Goal: Navigation & Orientation: Find specific page/section

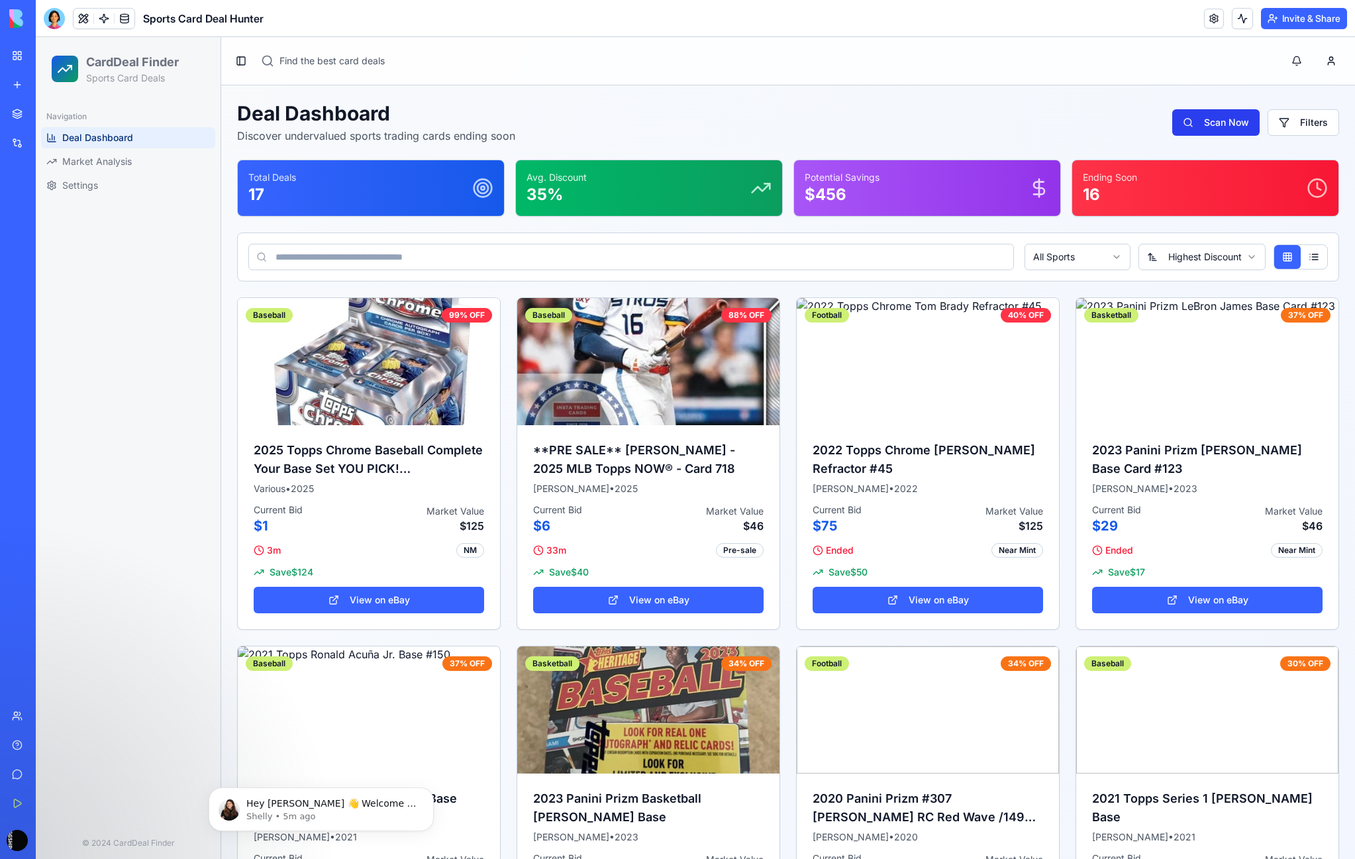
click at [1208, 111] on button "Scan Now" at bounding box center [1216, 122] width 87 height 26
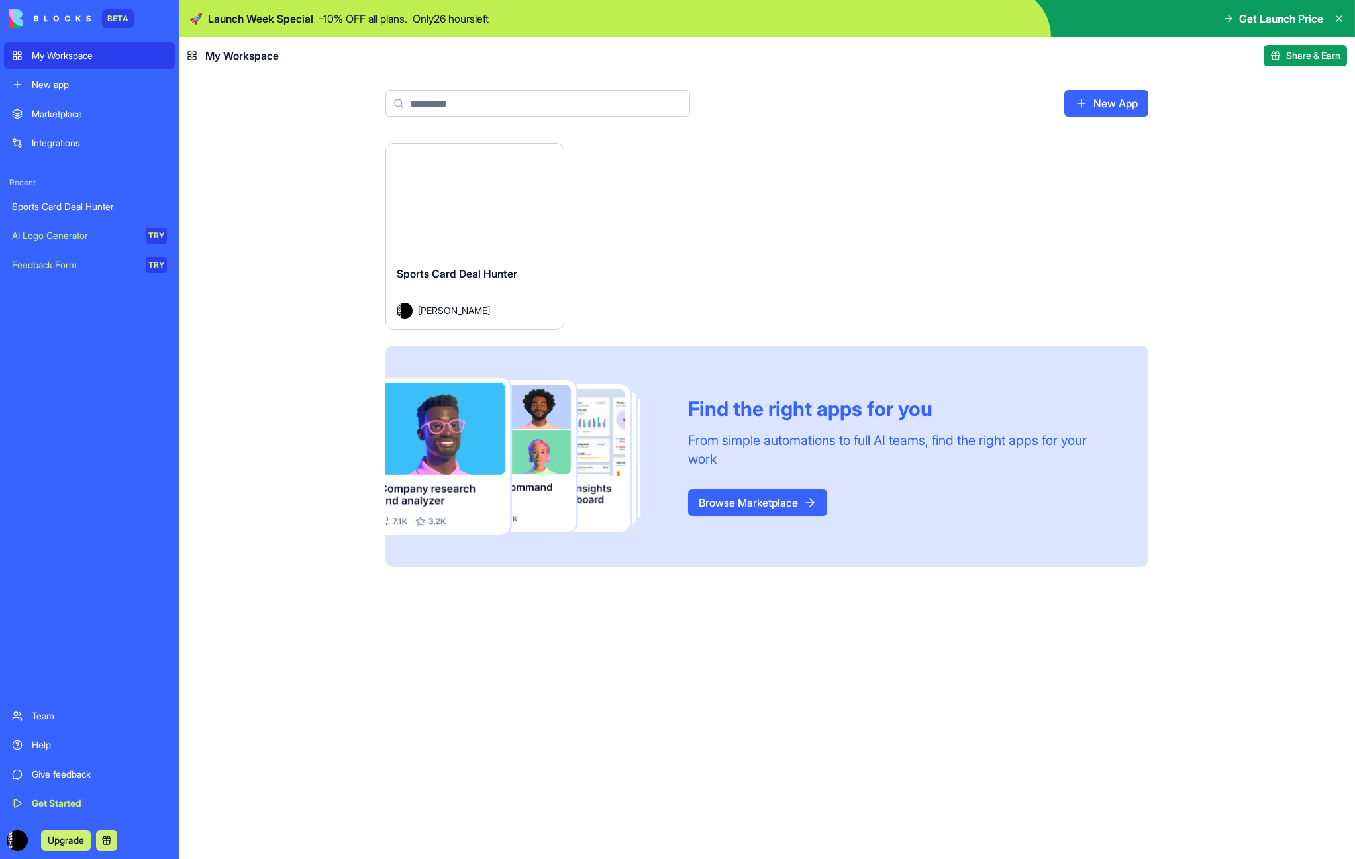
click at [735, 499] on link "Browse Marketplace" at bounding box center [757, 503] width 139 height 26
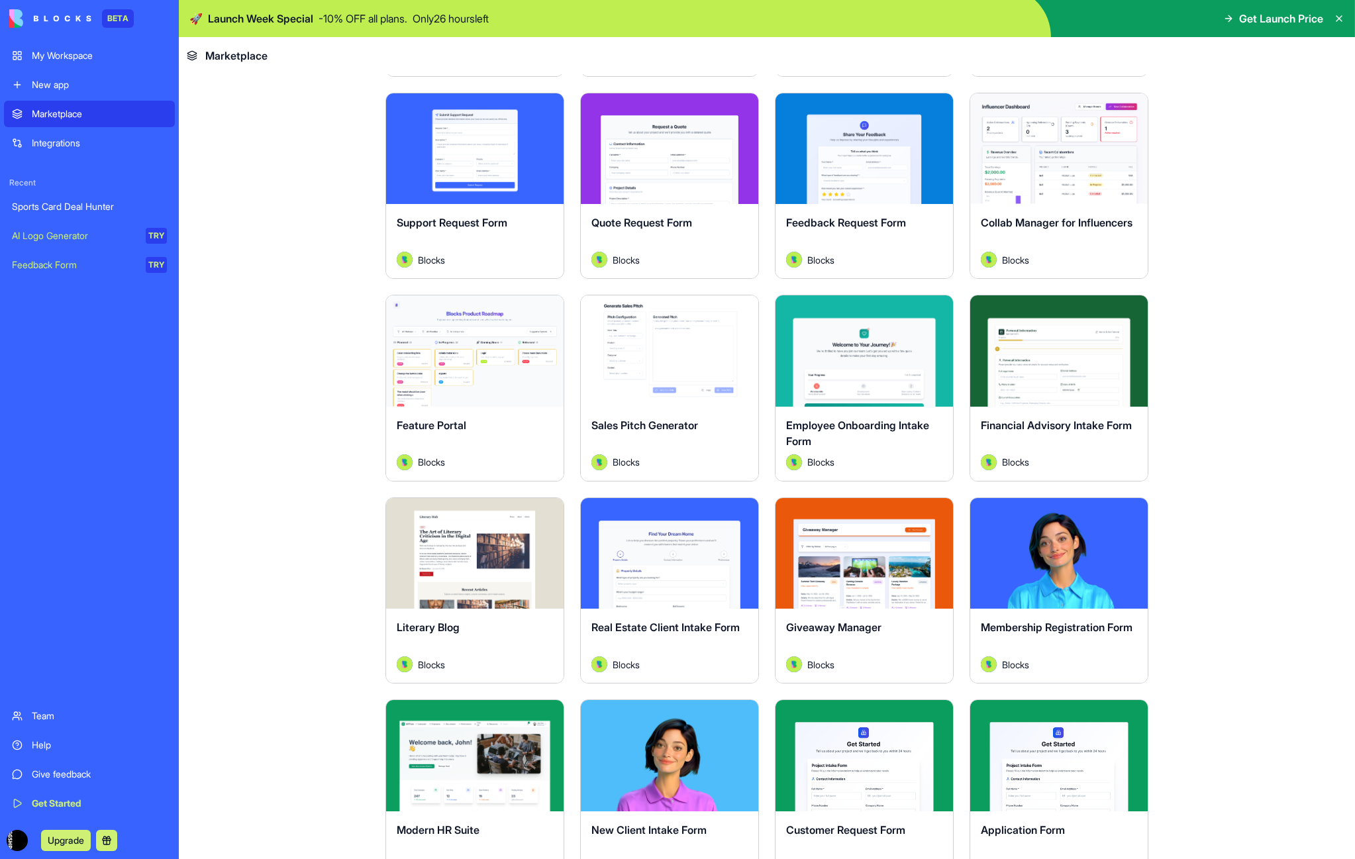
scroll to position [861, 0]
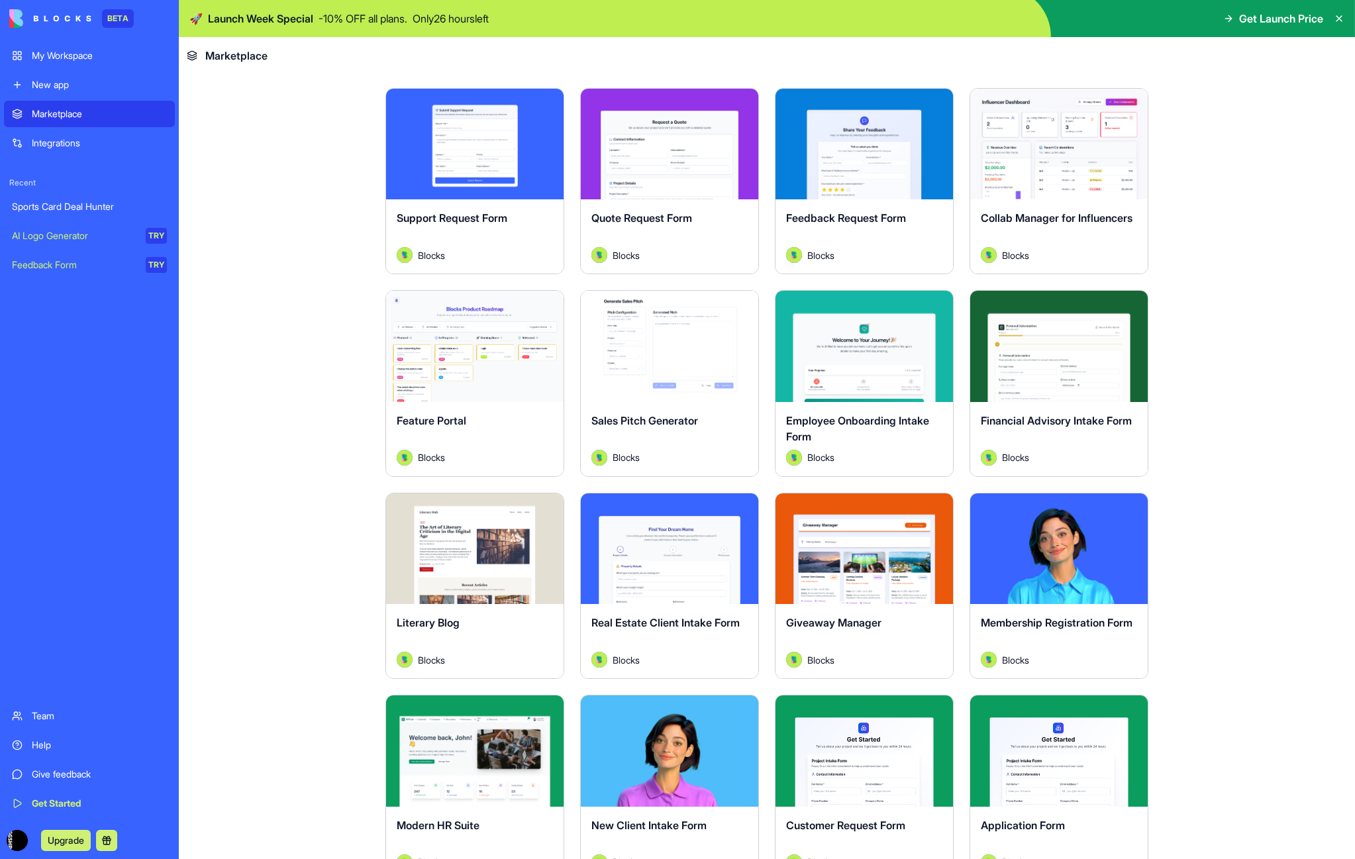
click at [860, 348] on button "Explore" at bounding box center [864, 346] width 99 height 26
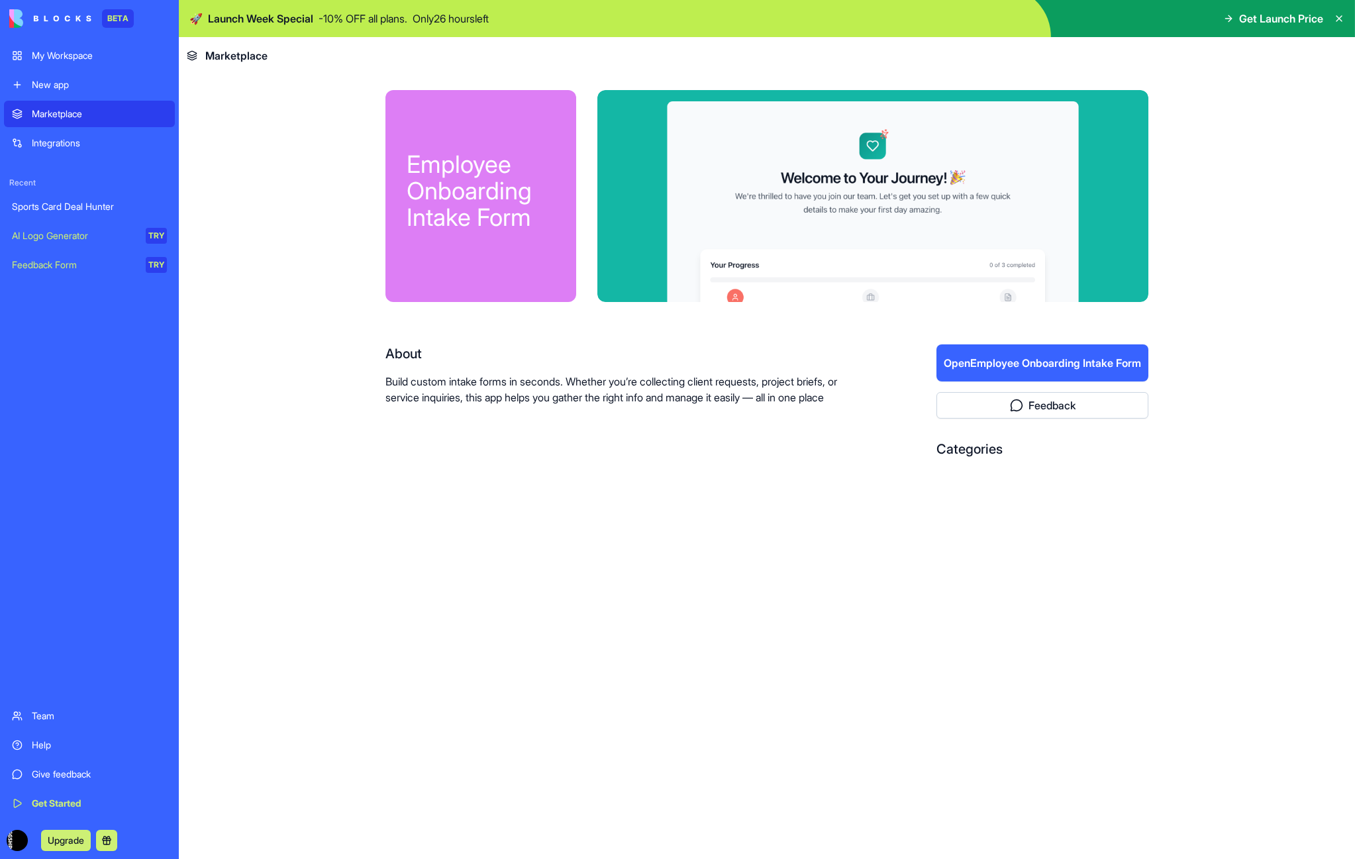
click at [456, 388] on p "Build custom intake forms in seconds. Whether you’re collecting client requests…" at bounding box center [619, 390] width 466 height 32
click at [456, 377] on p "Build custom intake forms in seconds. Whether you’re collecting client requests…" at bounding box center [619, 390] width 466 height 32
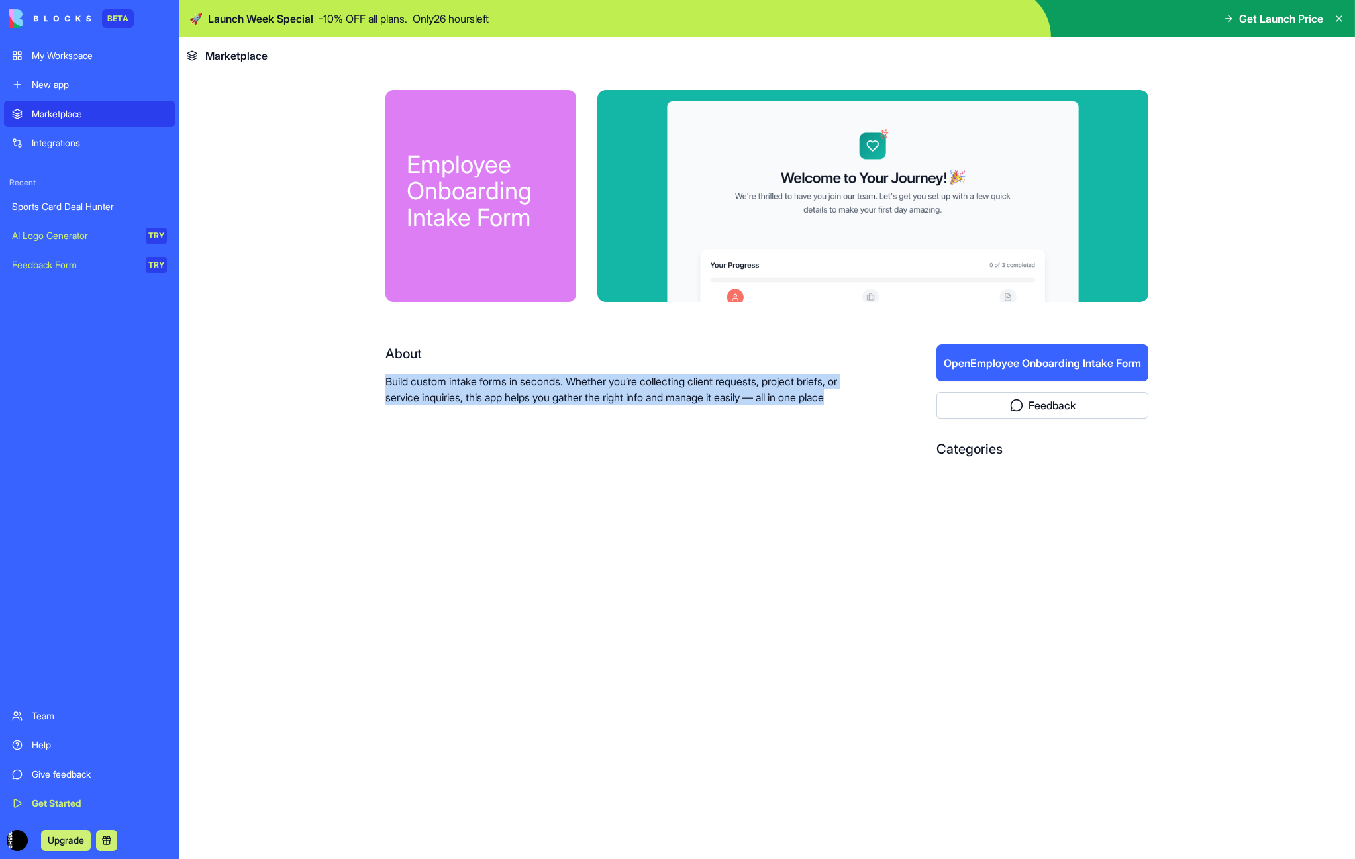
click at [456, 377] on p "Build custom intake forms in seconds. Whether you’re collecting client requests…" at bounding box center [619, 390] width 466 height 32
click at [564, 397] on p "Build custom intake forms in seconds. Whether you’re collecting client requests…" at bounding box center [619, 390] width 466 height 32
drag, startPoint x: 382, startPoint y: 387, endPoint x: 717, endPoint y: 406, distance: 335.1
click at [717, 406] on div "Employee Onboarding Intake Form About Build custom intake forms in seconds. Whe…" at bounding box center [767, 322] width 848 height 496
click at [714, 399] on p "Build custom intake forms in seconds. Whether you’re collecting client requests…" at bounding box center [619, 390] width 466 height 32
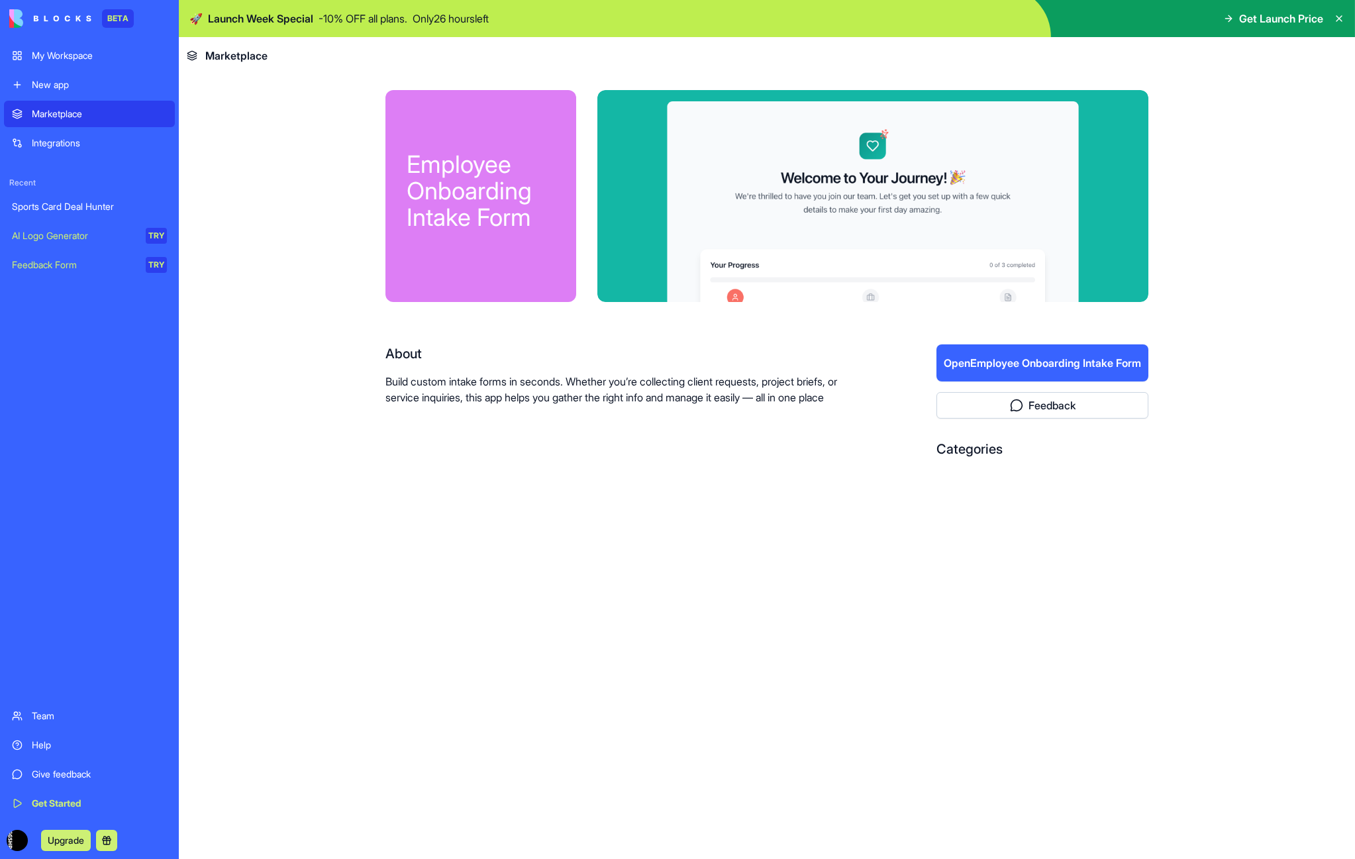
click at [703, 398] on p "Build custom intake forms in seconds. Whether you’re collecting client requests…" at bounding box center [619, 390] width 466 height 32
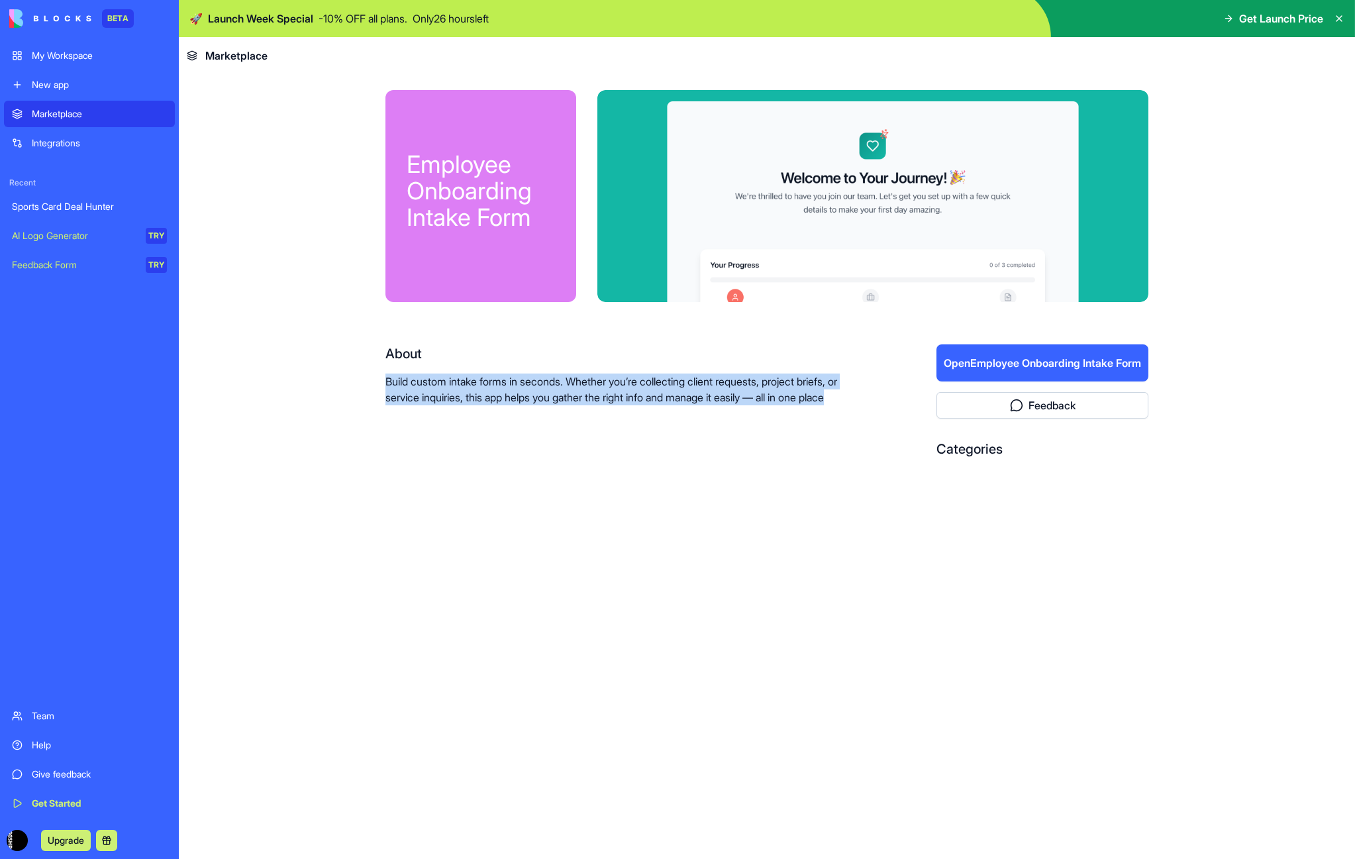
click at [703, 398] on p "Build custom intake forms in seconds. Whether you’re collecting client requests…" at bounding box center [619, 390] width 466 height 32
click at [529, 386] on p "Build custom intake forms in seconds. Whether you’re collecting client requests…" at bounding box center [619, 390] width 466 height 32
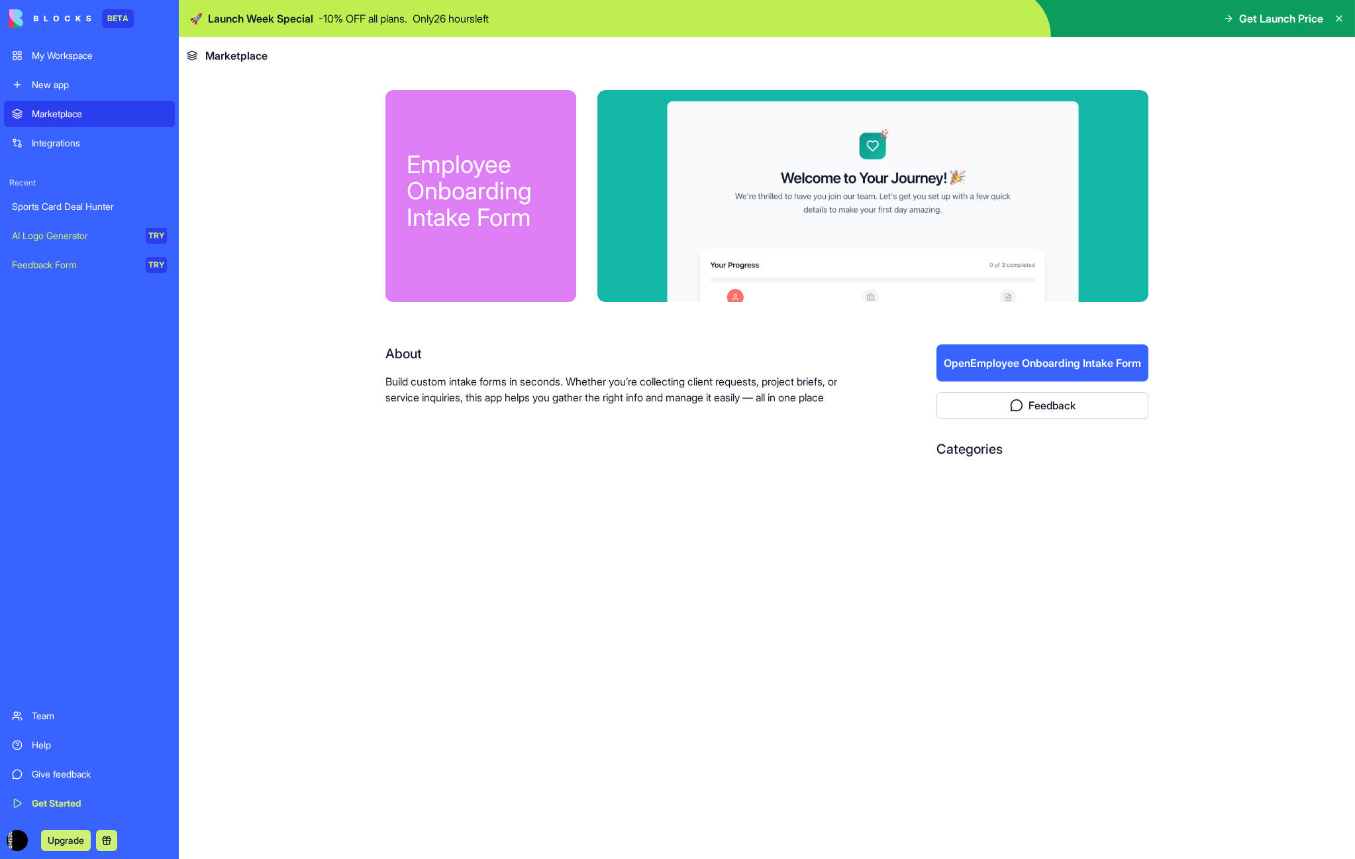
click at [70, 134] on link "Integrations" at bounding box center [89, 143] width 171 height 26
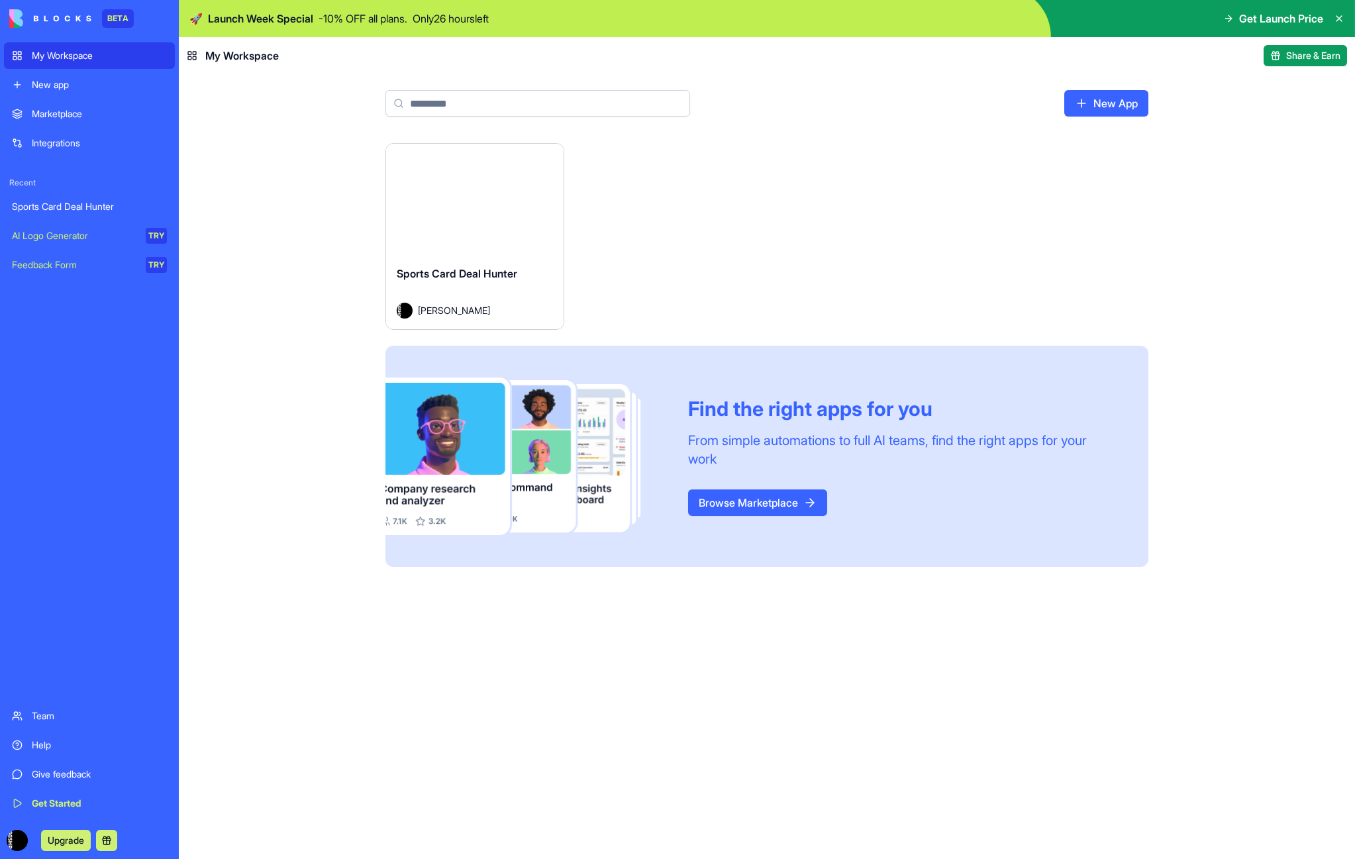
click at [732, 497] on link "Browse Marketplace" at bounding box center [757, 503] width 139 height 26
